Goal: Information Seeking & Learning: Learn about a topic

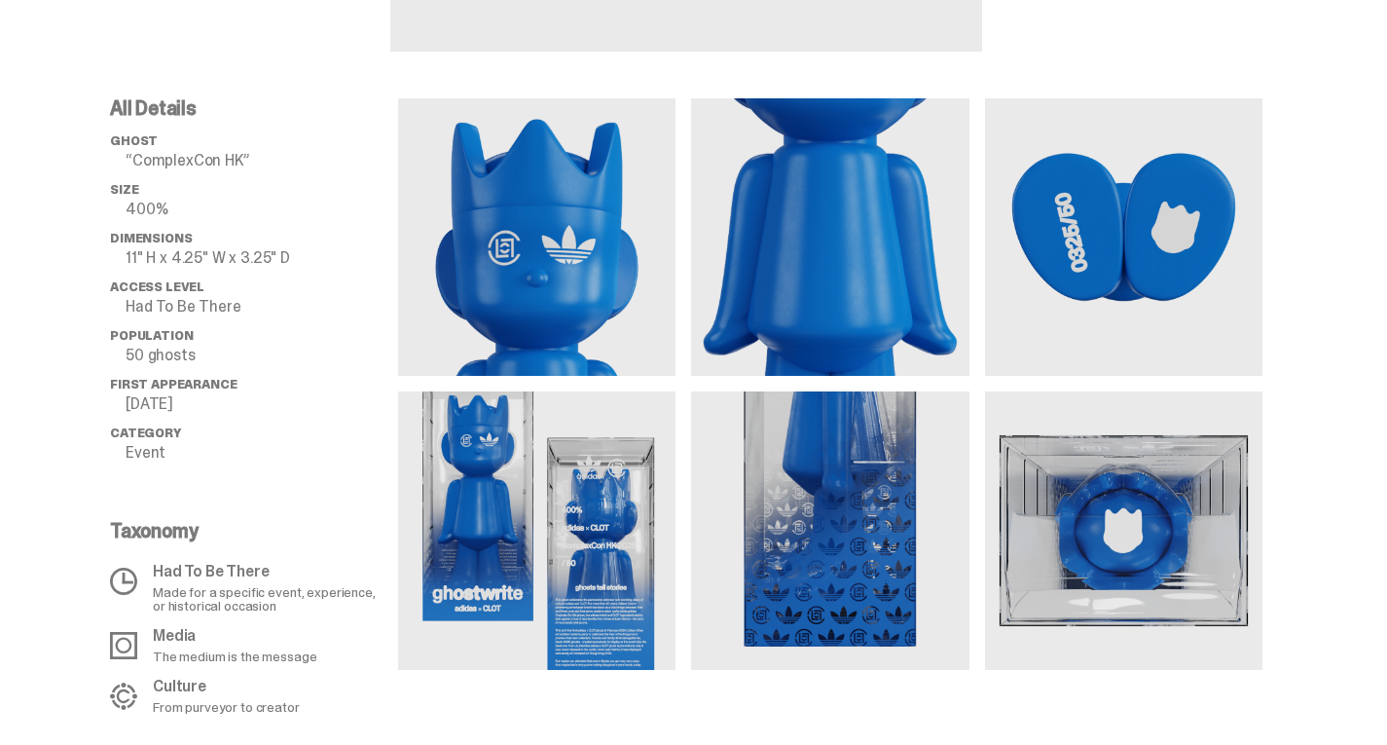
scroll to position [670, 0]
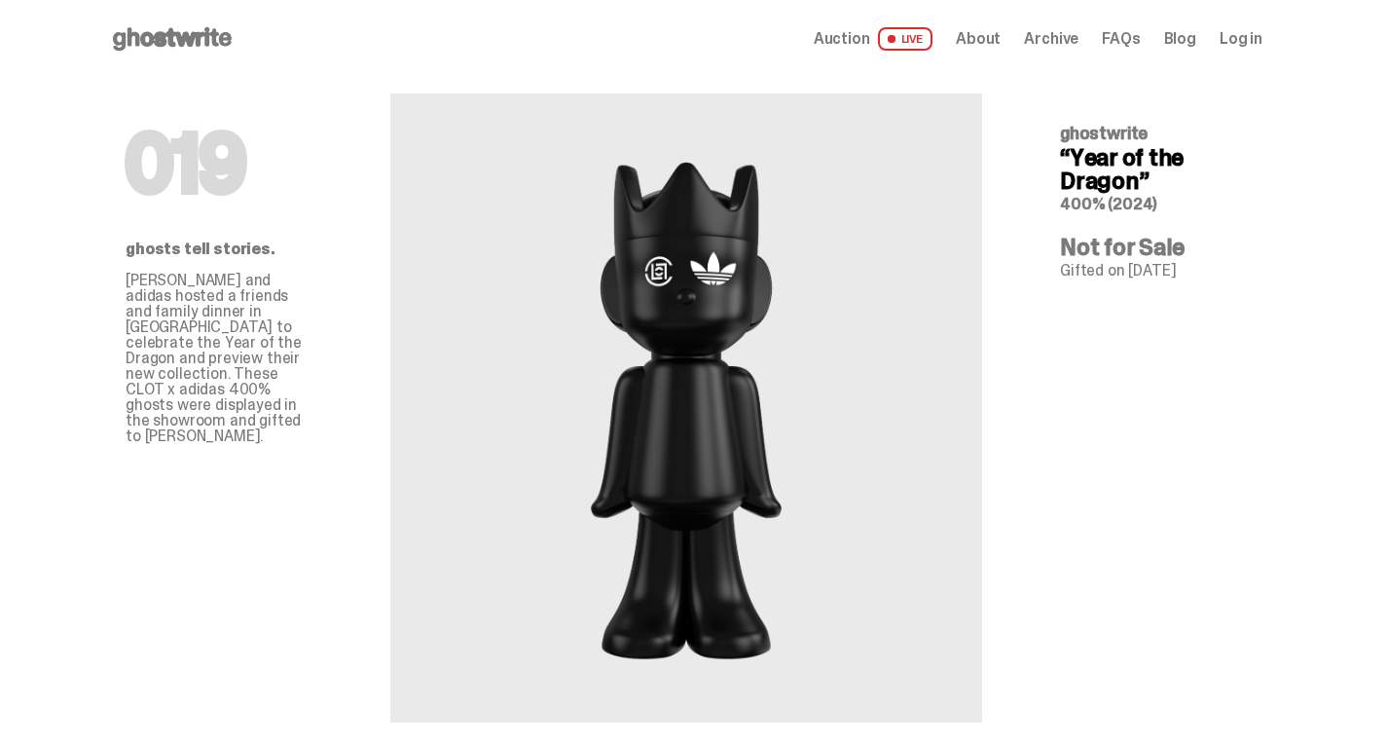
drag, startPoint x: 1024, startPoint y: 128, endPoint x: 1221, endPoint y: 158, distance: 198.9
click at [1221, 158] on div "ghostwrite “Year of the Dragon” 400% (2024)" at bounding box center [1153, 169] width 187 height 88
copy div "ghostwrite “Year of the Dragon"
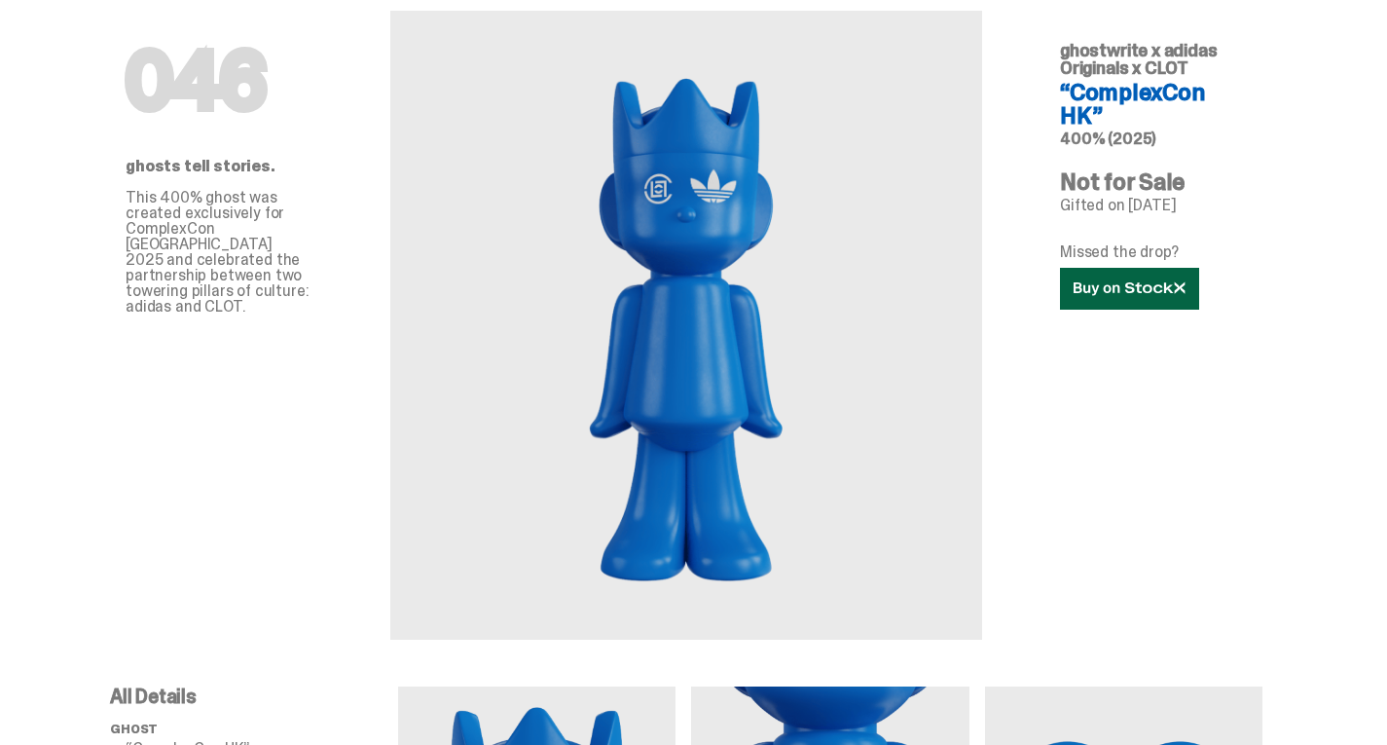
scroll to position [101, 0]
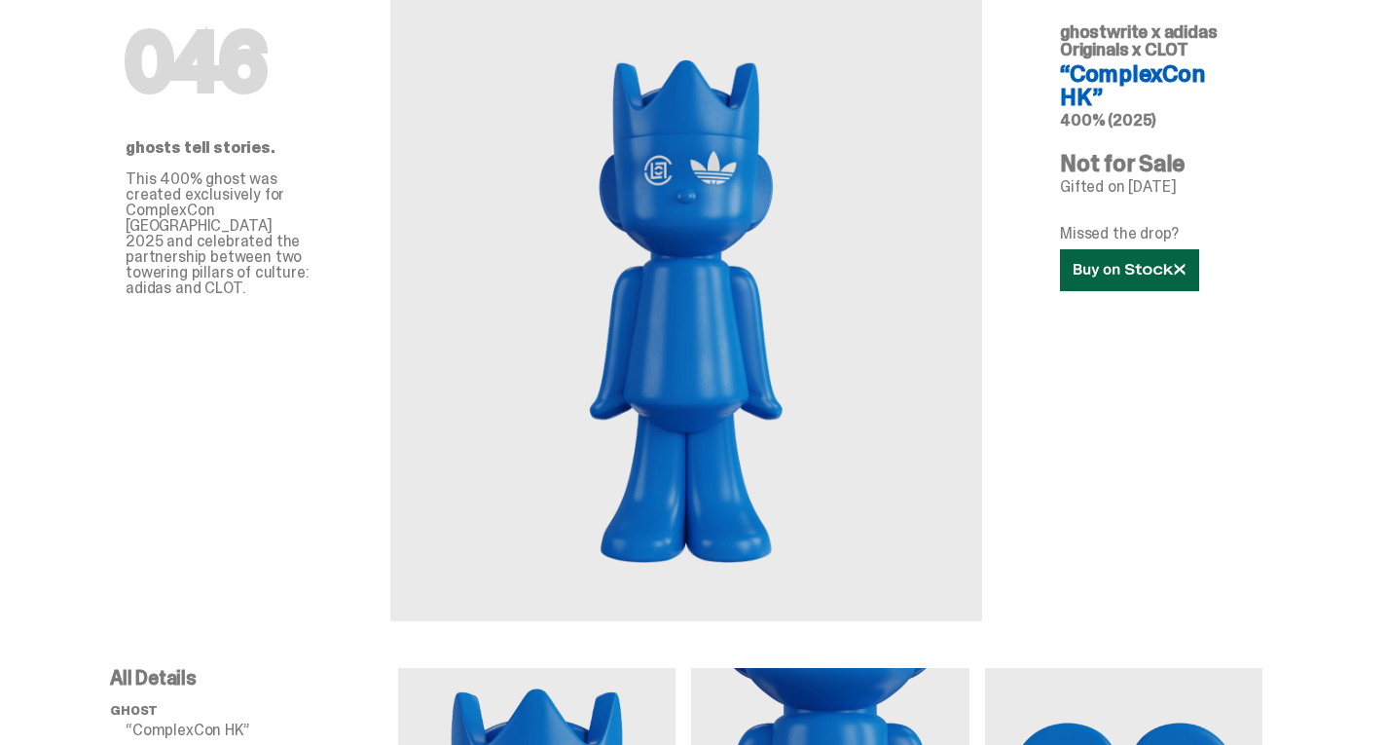
click at [1121, 249] on link at bounding box center [1129, 270] width 139 height 42
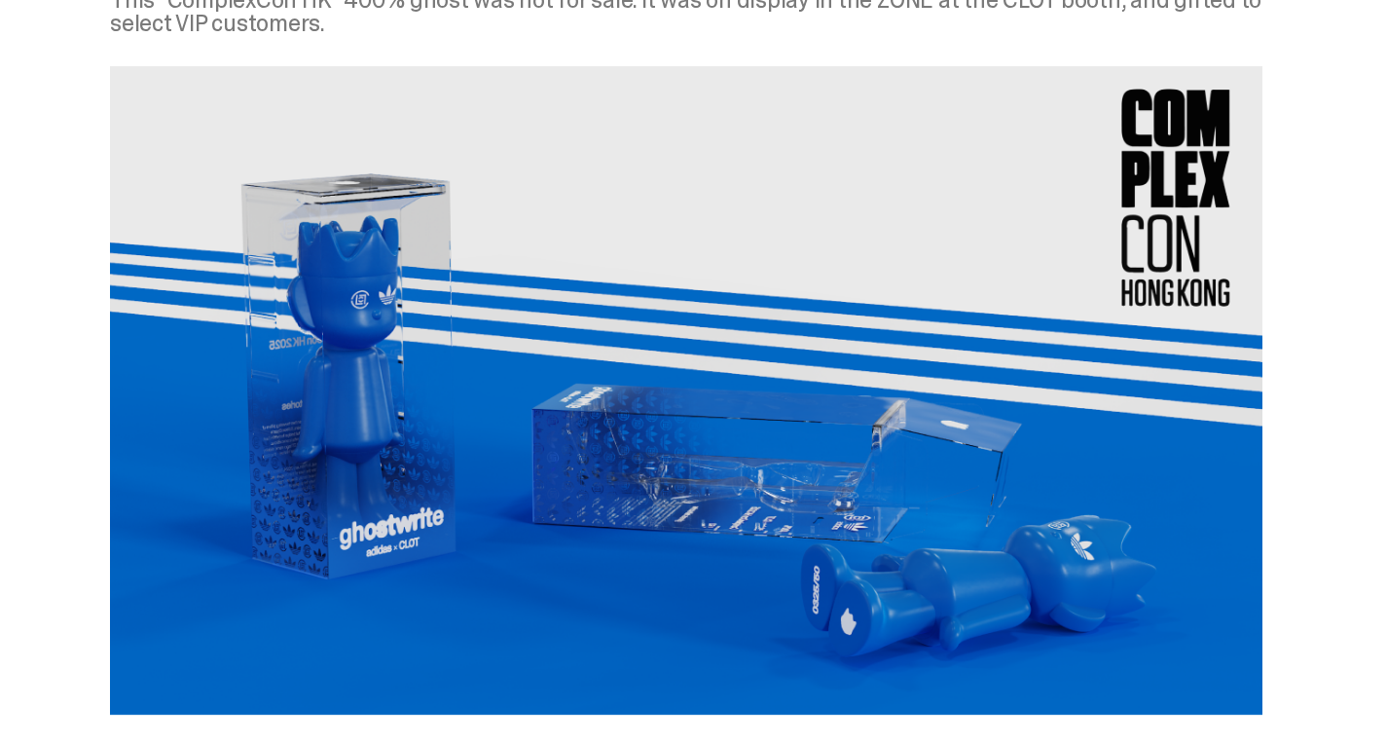
scroll to position [1655, 0]
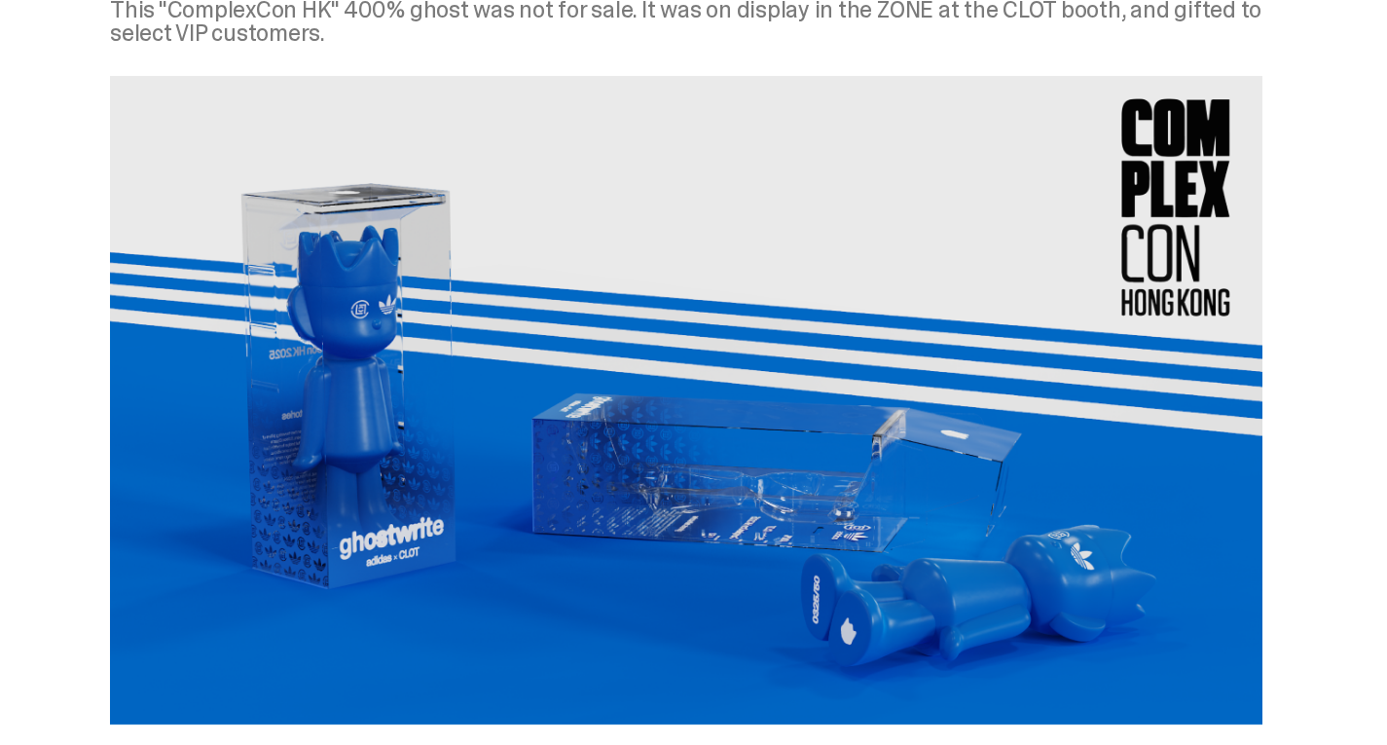
click at [679, 392] on img at bounding box center [686, 400] width 1153 height 649
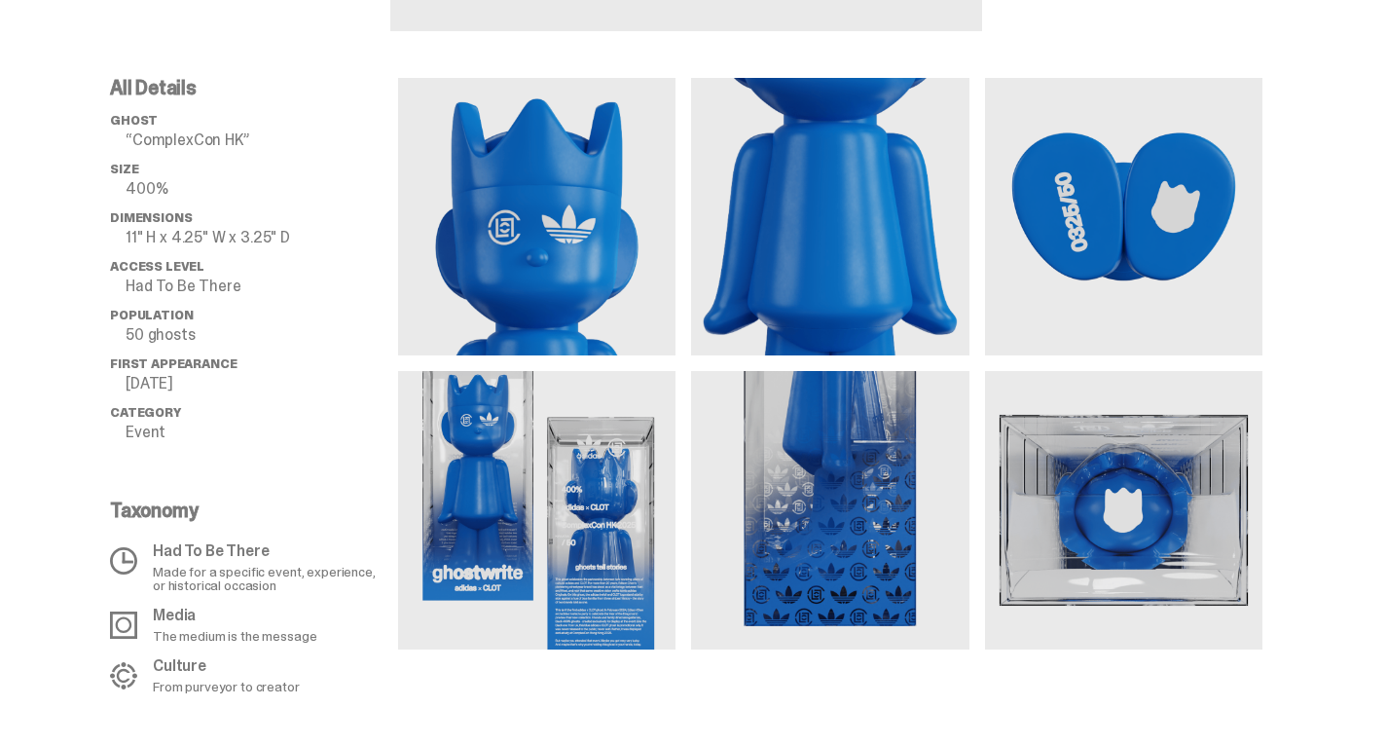
scroll to position [690, 0]
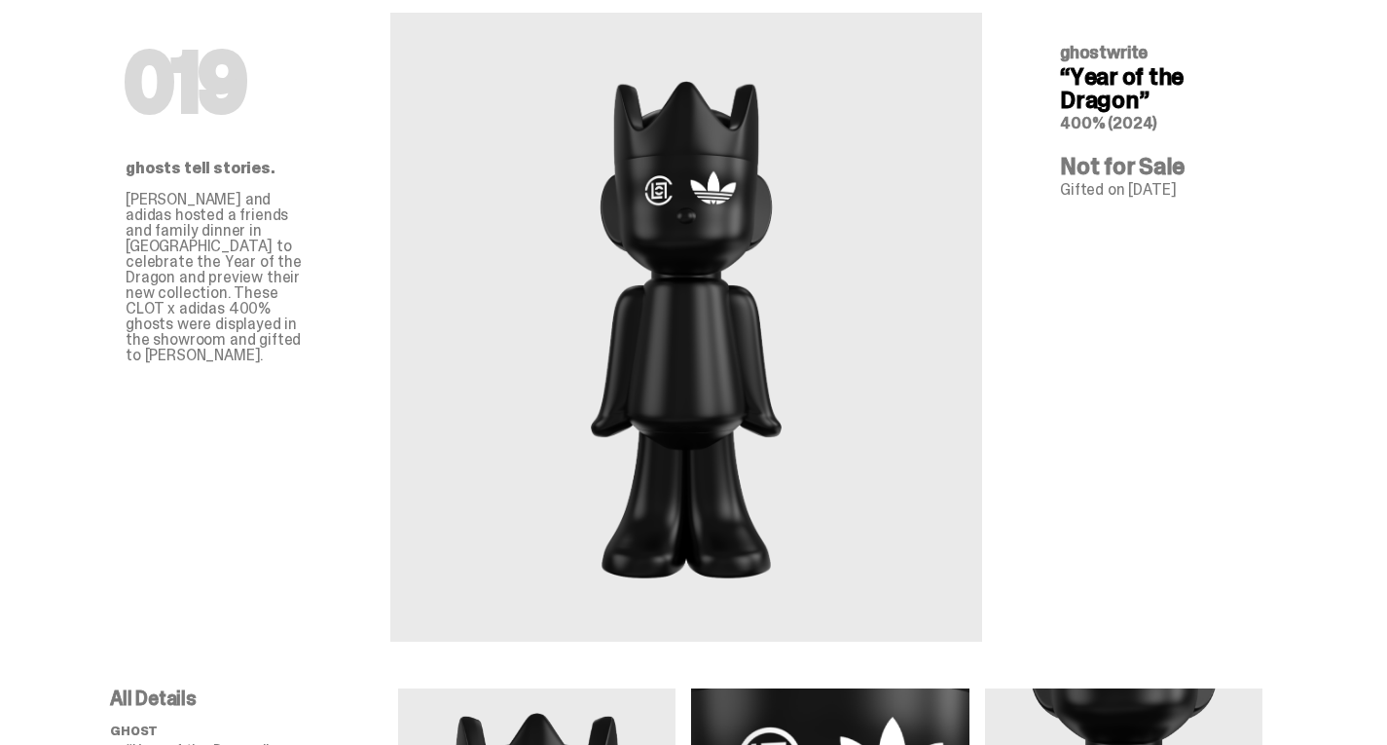
scroll to position [80, 0]
drag, startPoint x: 841, startPoint y: 276, endPoint x: 749, endPoint y: 397, distance: 152.1
